Goal: Task Accomplishment & Management: Manage account settings

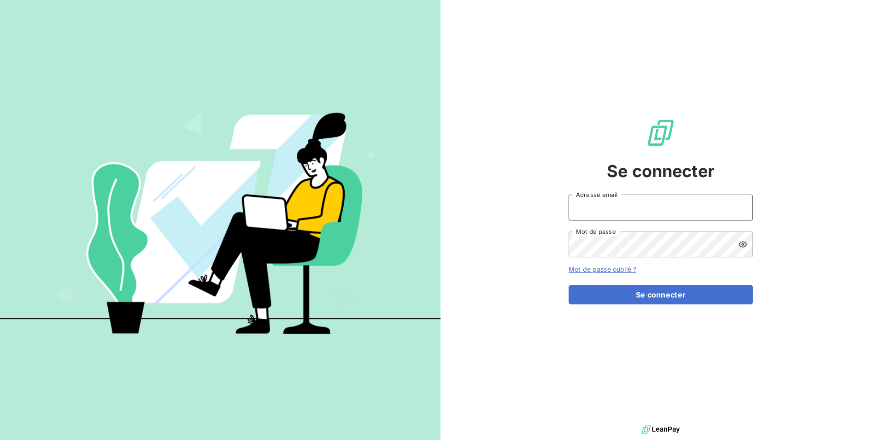
click at [663, 205] on input "Adresse email" at bounding box center [661, 207] width 184 height 26
type input "c.bellanger@auditpl.fr"
click at [569, 285] on button "Se connecter" at bounding box center [661, 294] width 184 height 19
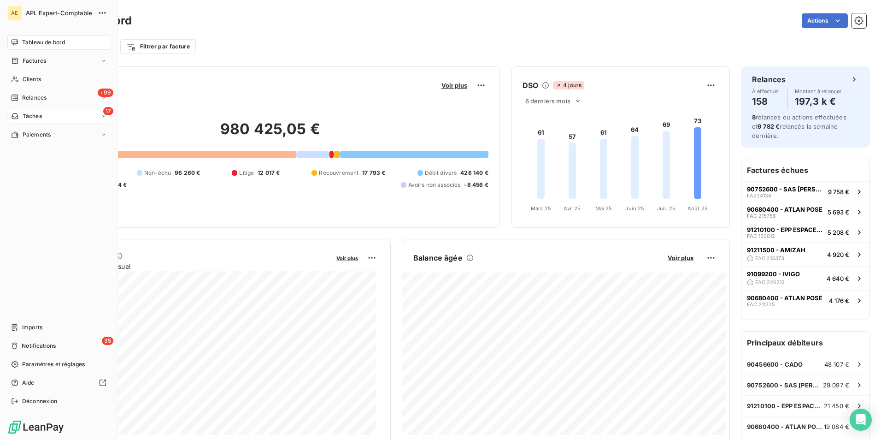
click at [22, 117] on div "Tâches" at bounding box center [26, 116] width 31 height 8
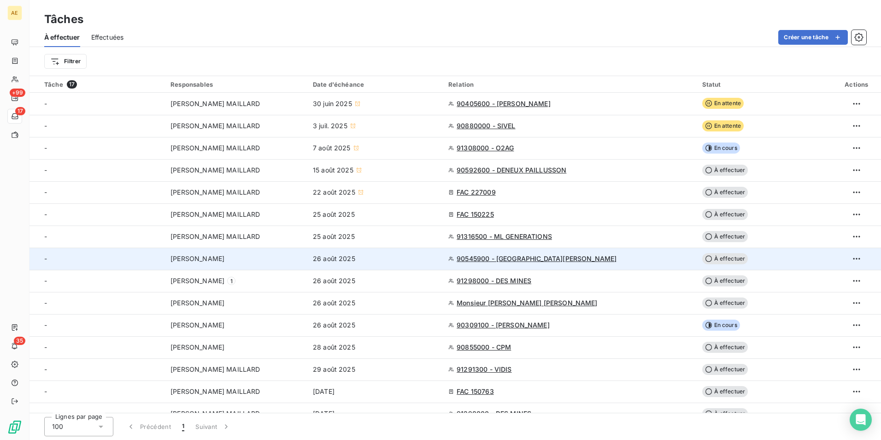
click at [201, 263] on span "[PERSON_NAME]" at bounding box center [197, 258] width 54 height 9
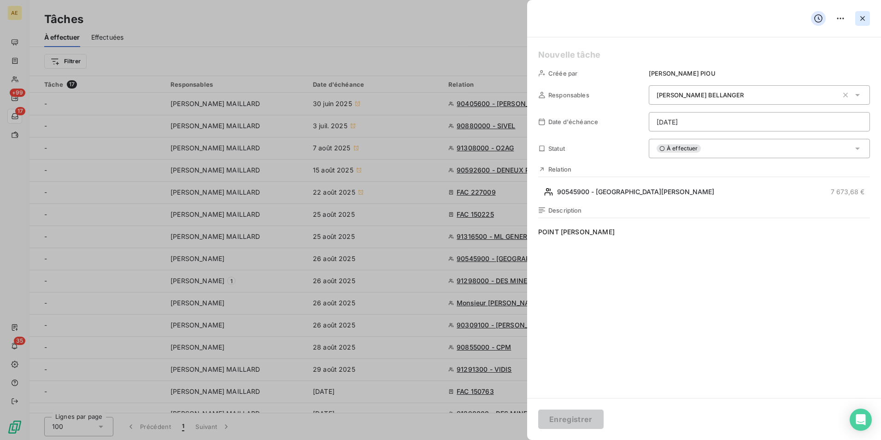
click at [858, 17] on icon "button" at bounding box center [862, 18] width 9 height 9
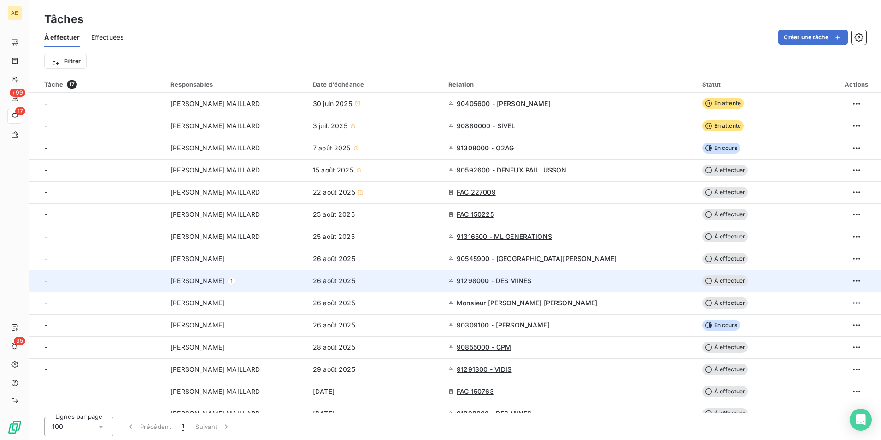
click at [235, 280] on span "1" at bounding box center [231, 280] width 8 height 8
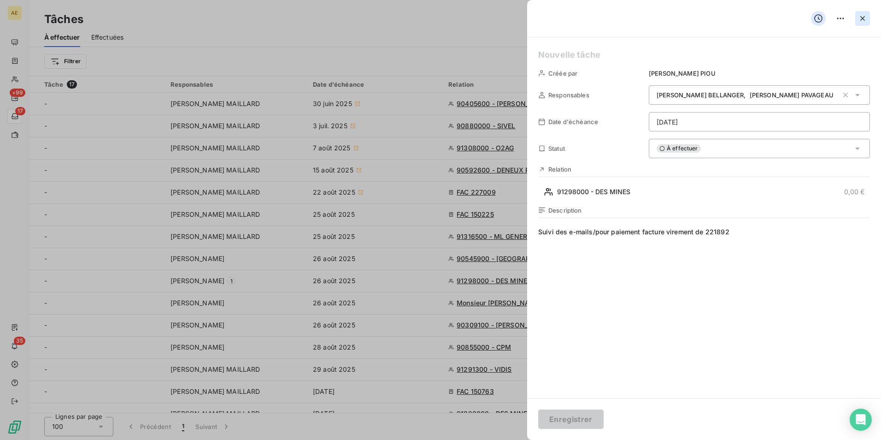
click at [864, 18] on icon "button" at bounding box center [862, 18] width 9 height 9
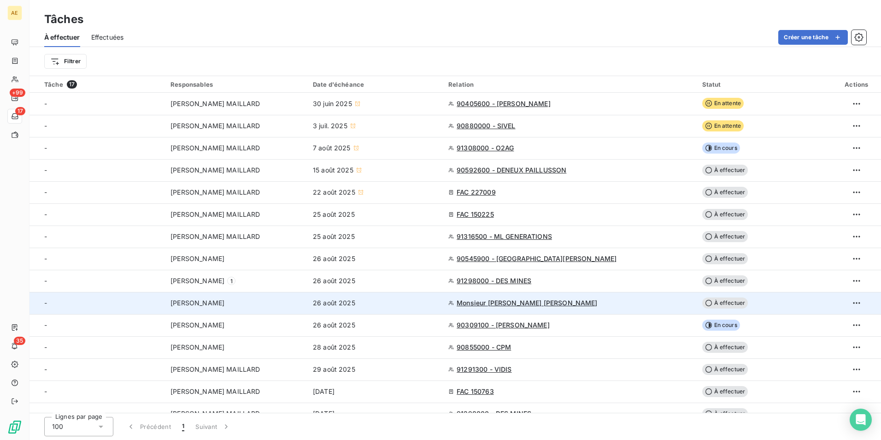
click at [224, 299] on span "[PERSON_NAME]" at bounding box center [197, 302] width 54 height 9
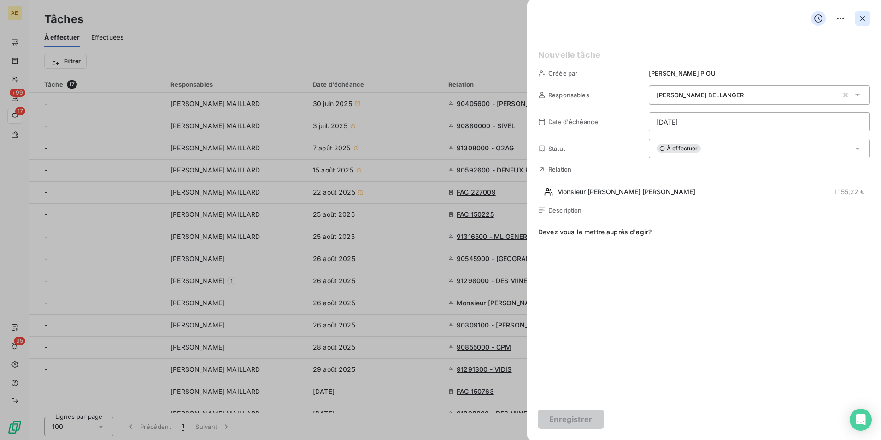
click at [862, 21] on icon "button" at bounding box center [862, 18] width 9 height 9
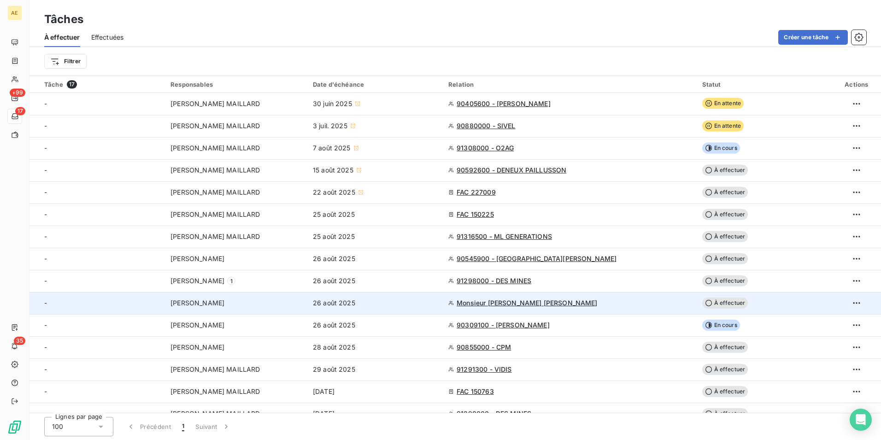
click at [519, 303] on span "Monsieur [PERSON_NAME] [PERSON_NAME]" at bounding box center [527, 302] width 141 height 9
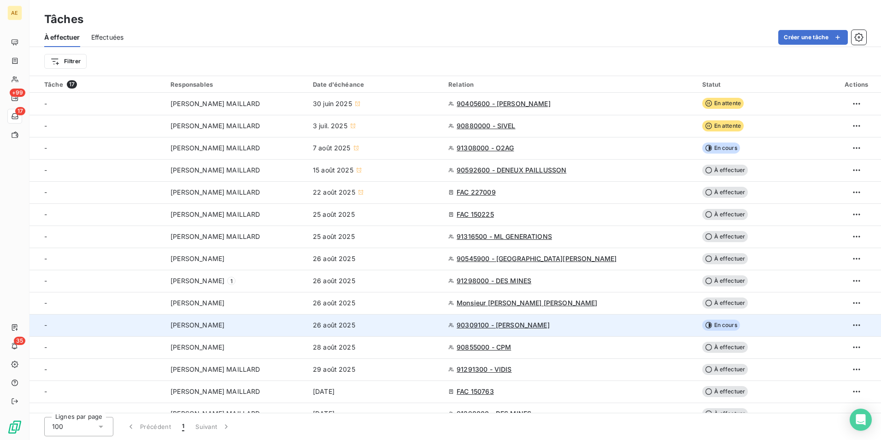
click at [549, 323] on span "90309100 - [PERSON_NAME]" at bounding box center [503, 324] width 93 height 9
click at [640, 327] on div "90309100 - [PERSON_NAME]" at bounding box center [569, 324] width 242 height 9
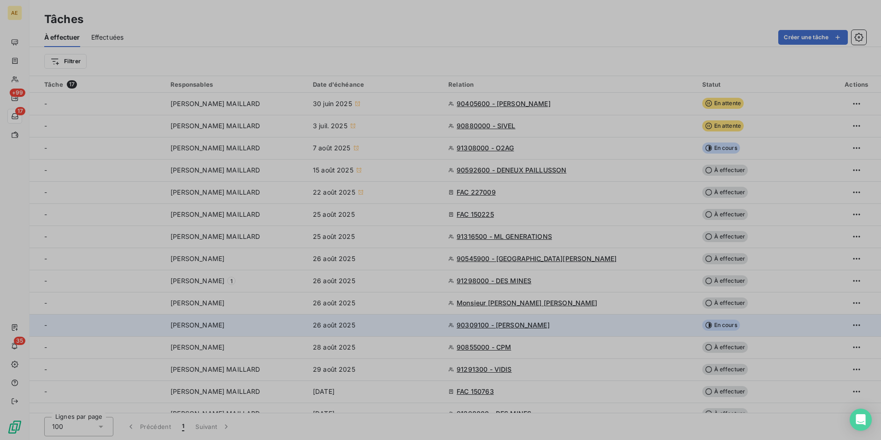
type input "[DATE]"
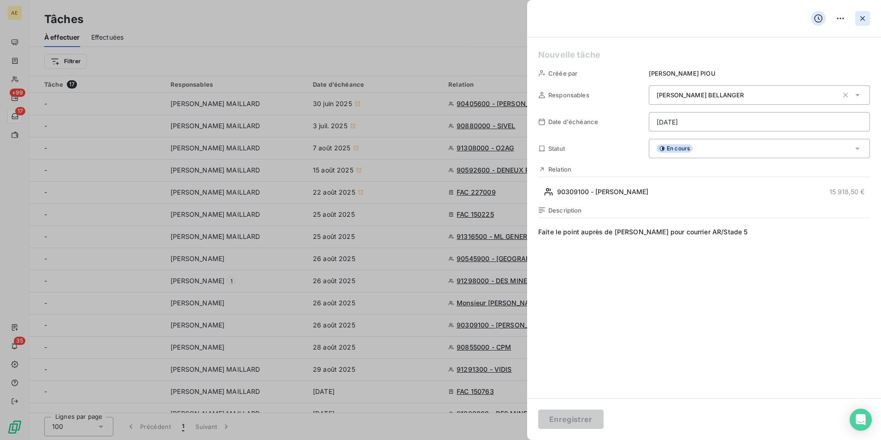
click at [858, 18] on icon "button" at bounding box center [862, 18] width 9 height 9
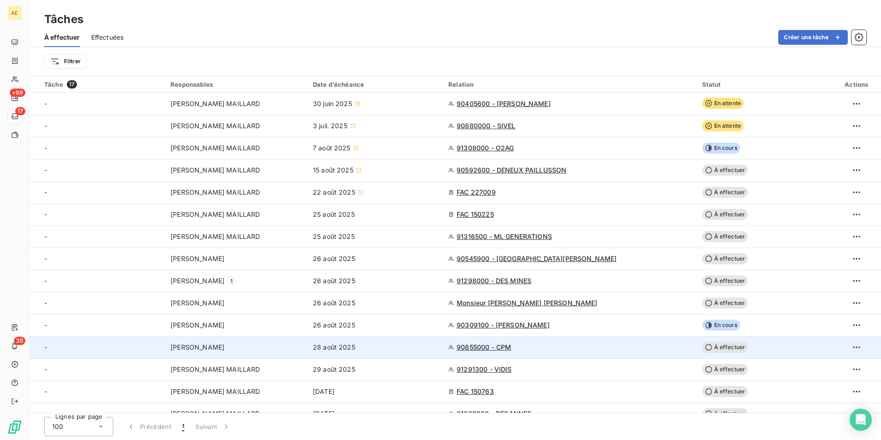
click at [583, 352] on td "90855000 - CPM" at bounding box center [569, 347] width 253 height 22
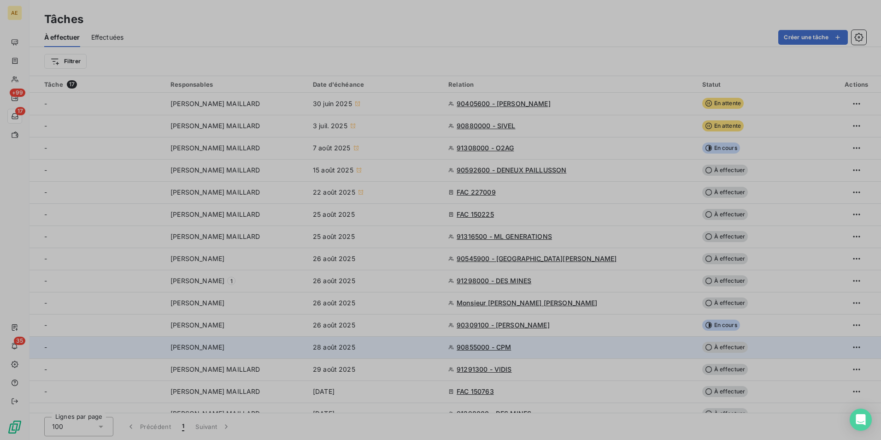
type input "[DATE]"
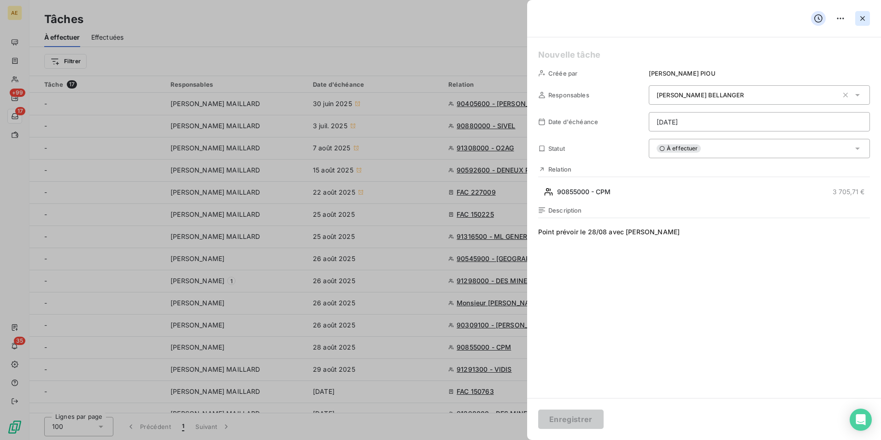
click at [865, 18] on icon "button" at bounding box center [862, 18] width 9 height 9
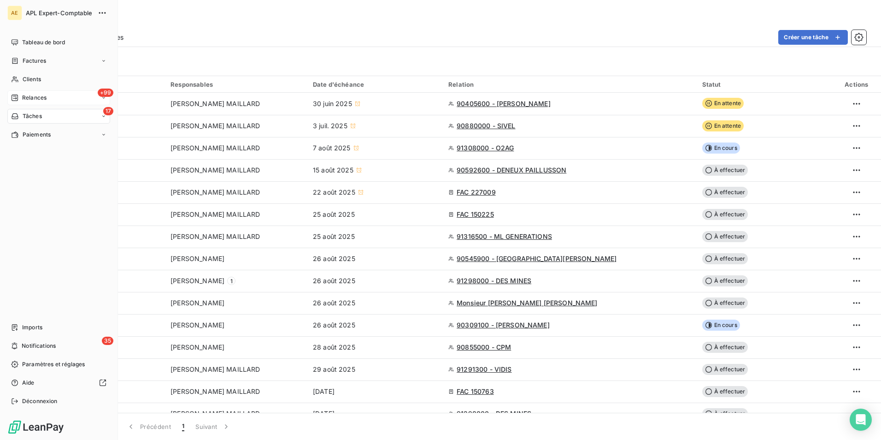
click at [29, 96] on span "Relances" at bounding box center [34, 98] width 24 height 8
